Goal: Browse casually

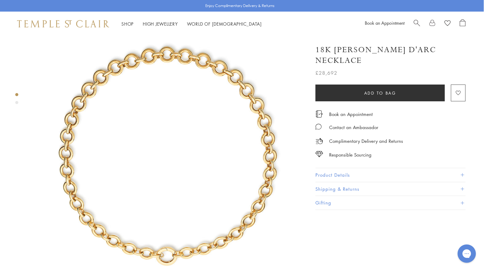
scroll to position [0, 1]
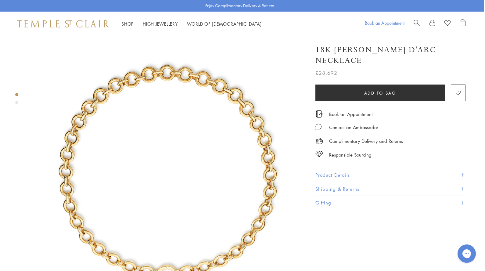
click at [375, 24] on link "Book an Appointment" at bounding box center [385, 23] width 40 height 6
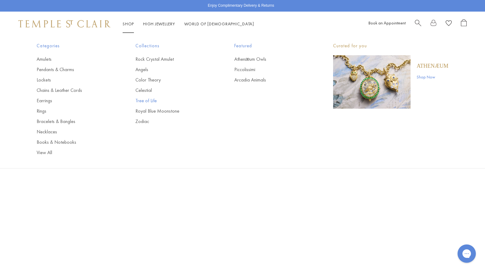
click at [149, 103] on link "Tree of Life" at bounding box center [173, 100] width 74 height 7
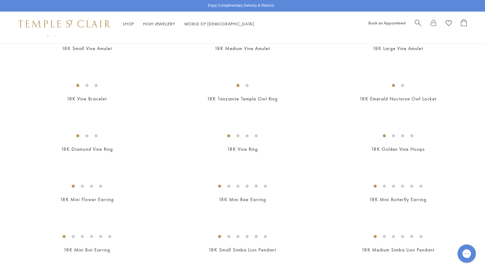
scroll to position [416, 0]
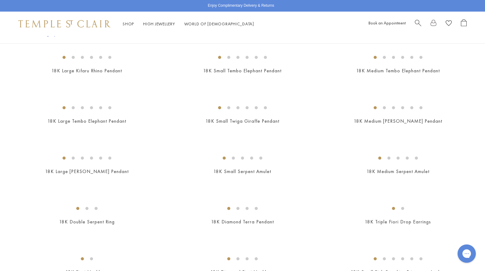
scroll to position [713, 0]
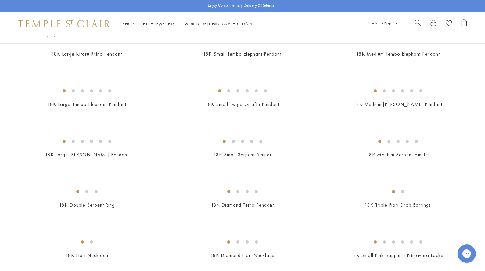
click at [0, 0] on img at bounding box center [0, 0] width 0 height 0
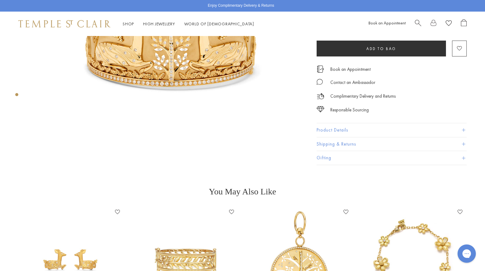
scroll to position [214, 0]
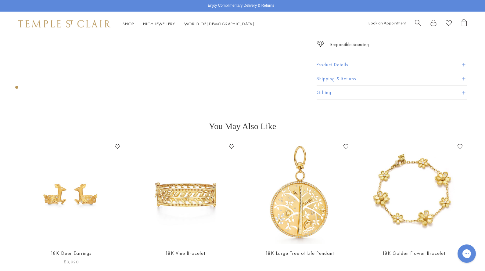
click at [73, 203] on img at bounding box center [71, 193] width 102 height 102
